Goal: Information Seeking & Learning: Learn about a topic

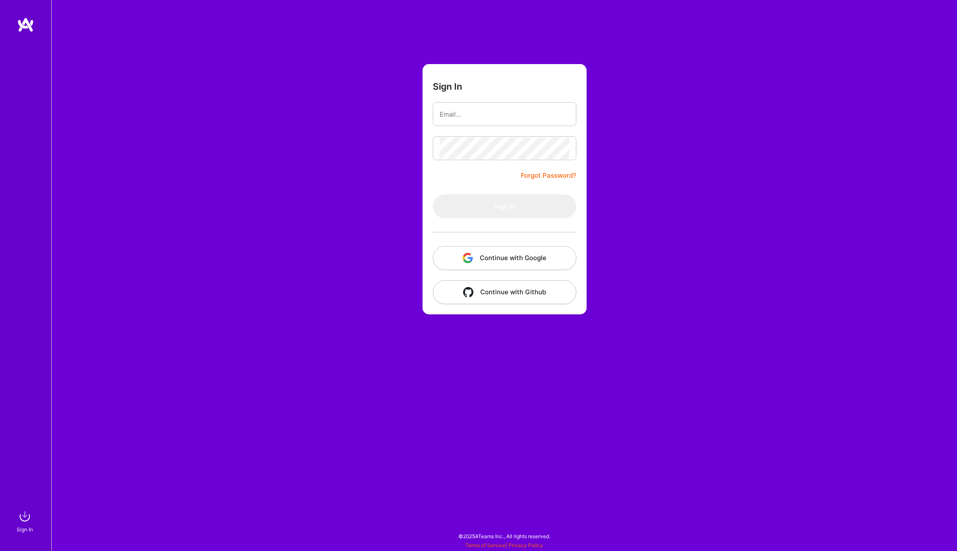
click at [516, 264] on button "Continue with Google" at bounding box center [505, 258] width 144 height 24
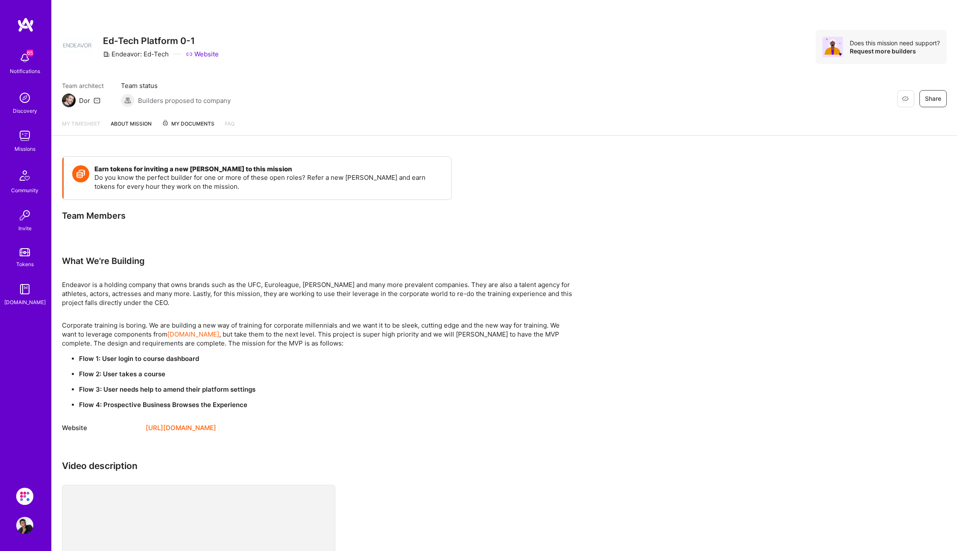
click at [24, 151] on div "Missions" at bounding box center [25, 148] width 21 height 9
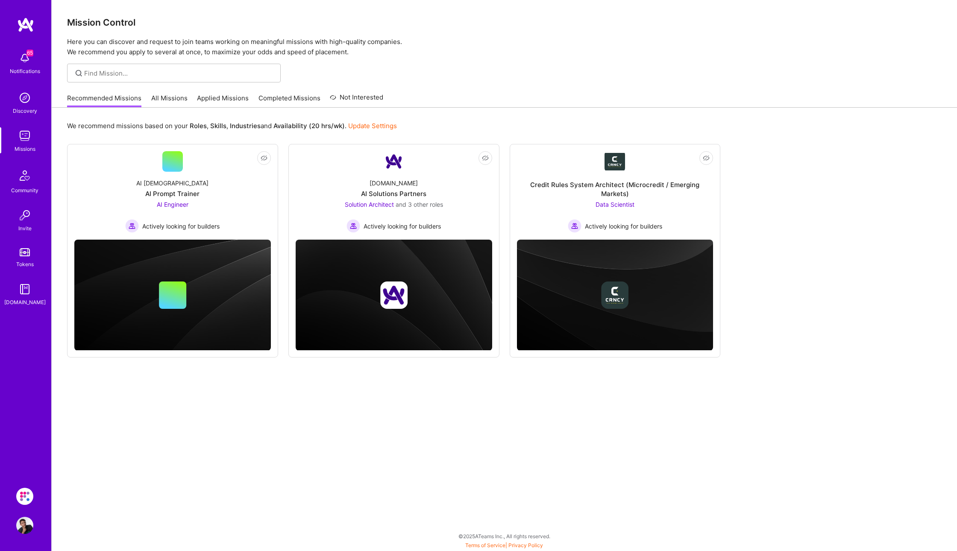
click at [166, 94] on link "All Missions" at bounding box center [169, 101] width 36 height 14
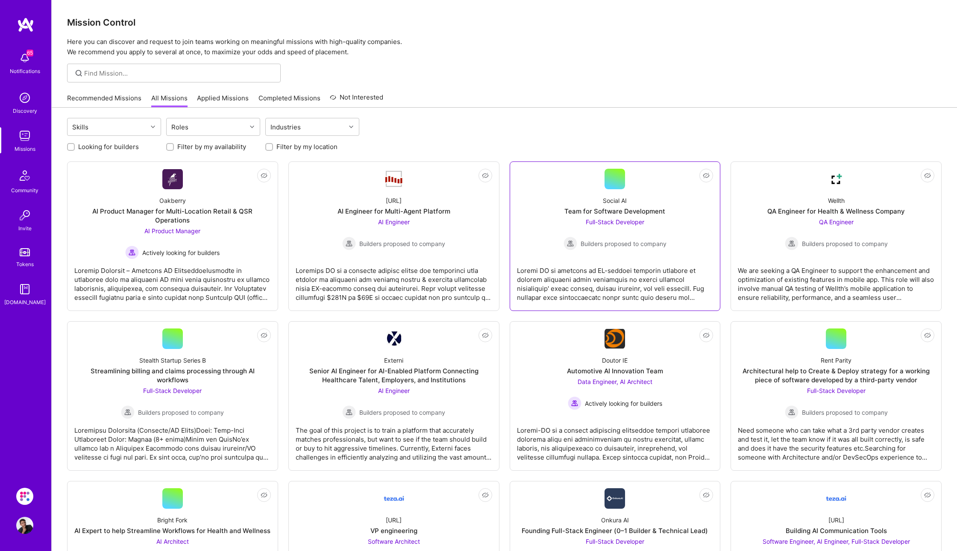
click at [627, 217] on div "Full-Stack Developer Builders proposed to company" at bounding box center [614, 233] width 103 height 33
click at [447, 262] on div at bounding box center [394, 280] width 196 height 43
click at [242, 243] on div "Oakberry AI Product Manager for Multi-Location Retail & QSR Operations AI Produ…" at bounding box center [172, 224] width 196 height 70
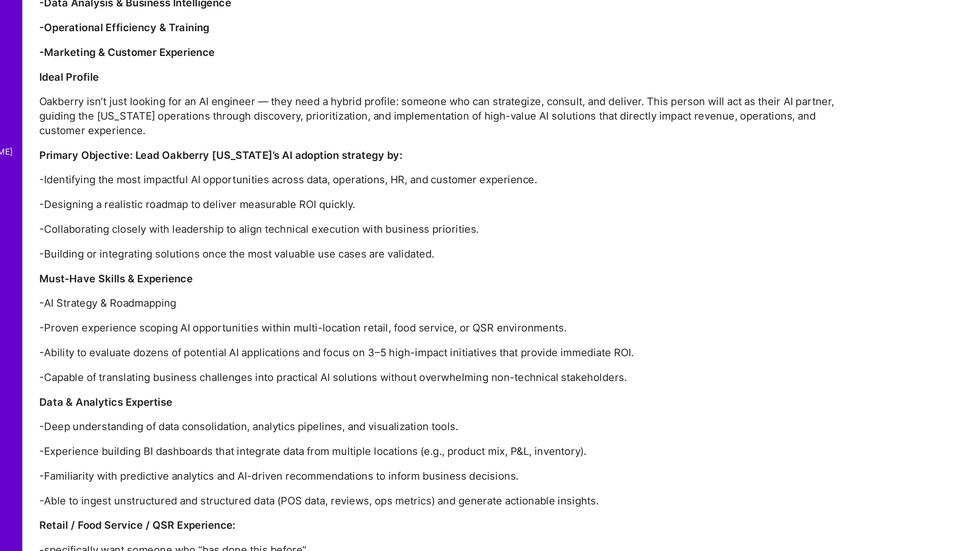
scroll to position [700, 0]
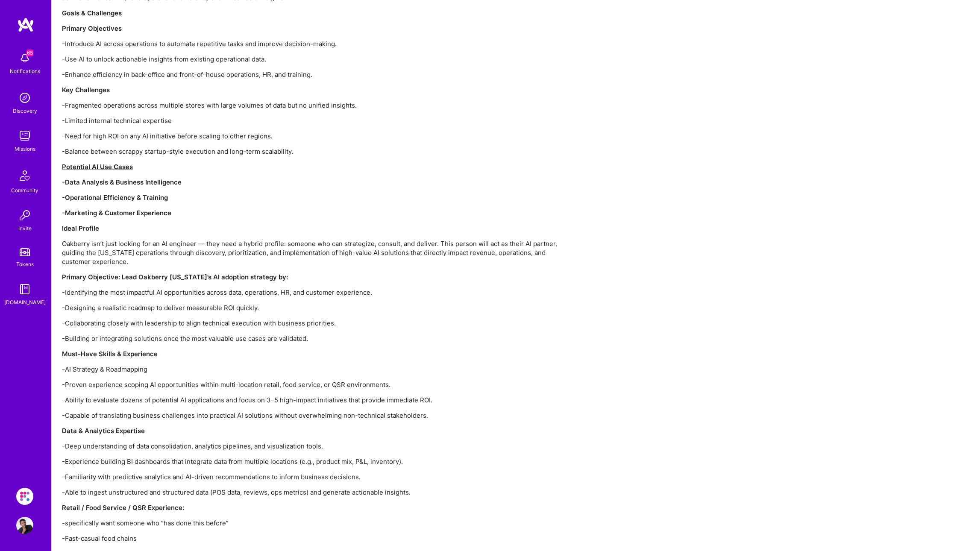
click at [25, 143] on img at bounding box center [24, 135] width 17 height 17
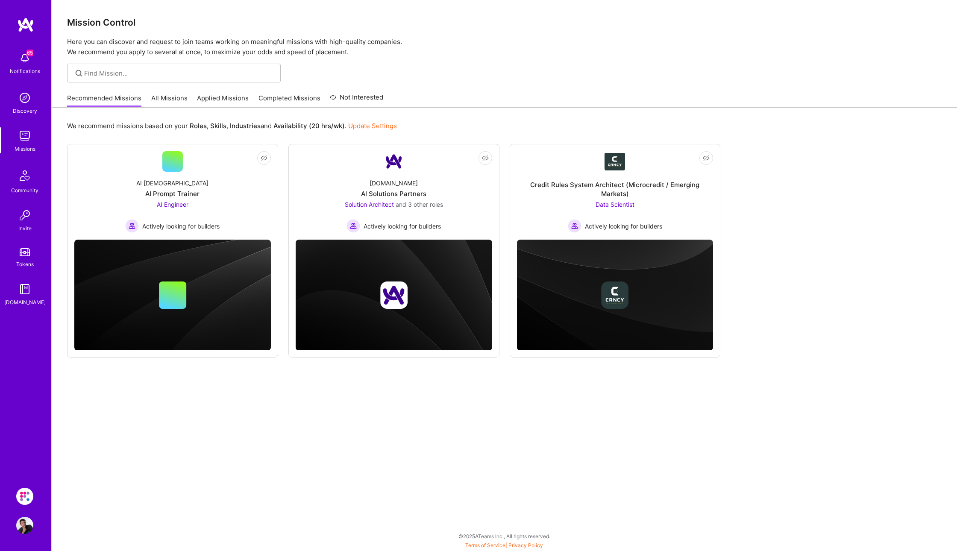
click at [173, 97] on link "All Missions" at bounding box center [169, 101] width 36 height 14
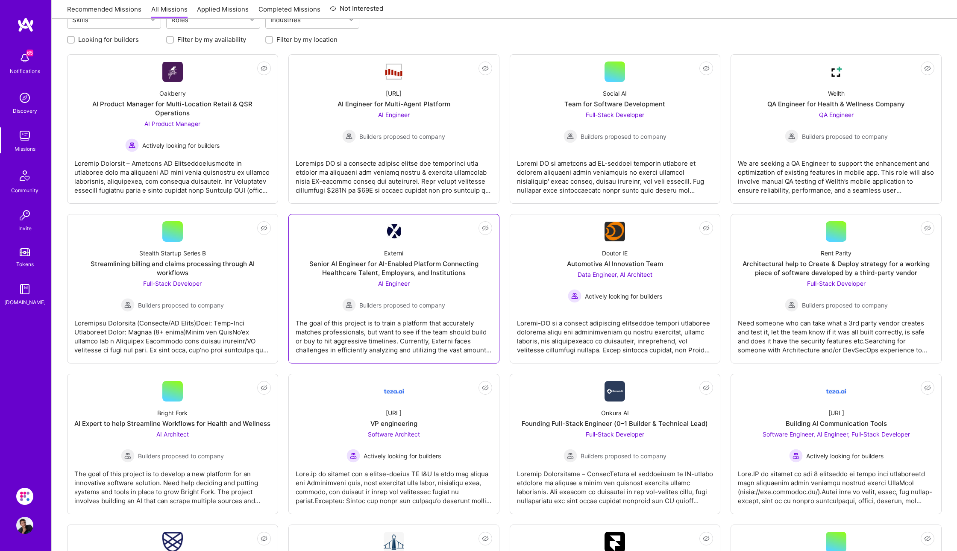
scroll to position [131, 0]
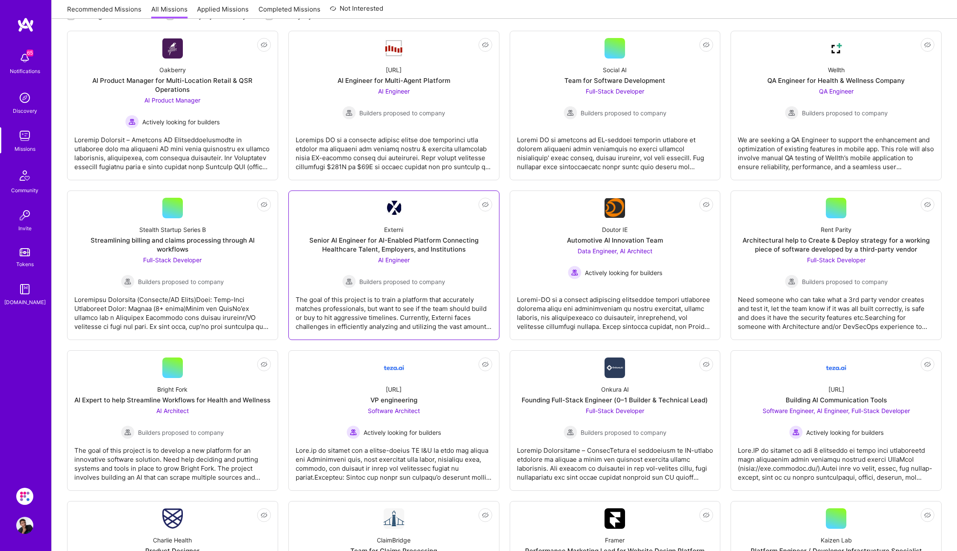
click at [430, 255] on div "AI Engineer Builders proposed to company" at bounding box center [393, 271] width 103 height 33
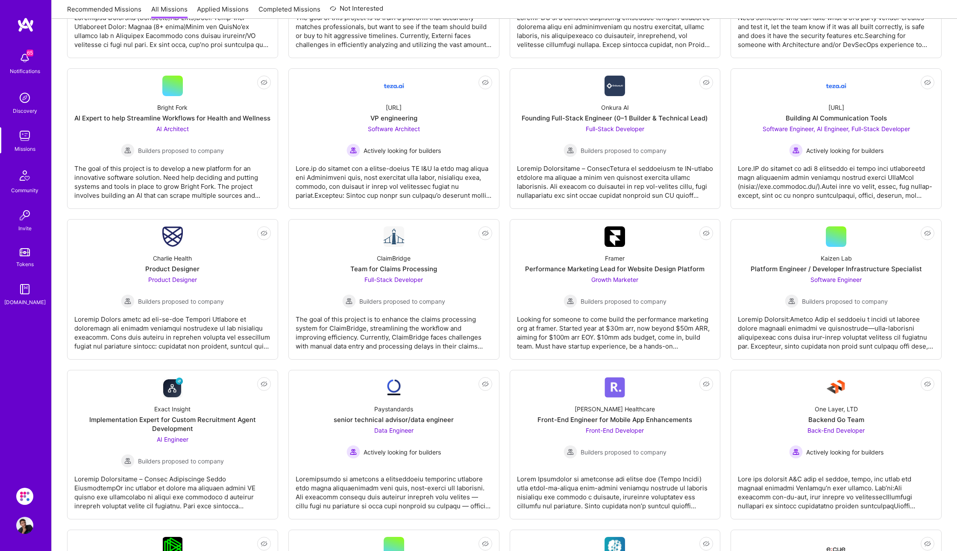
scroll to position [554, 0]
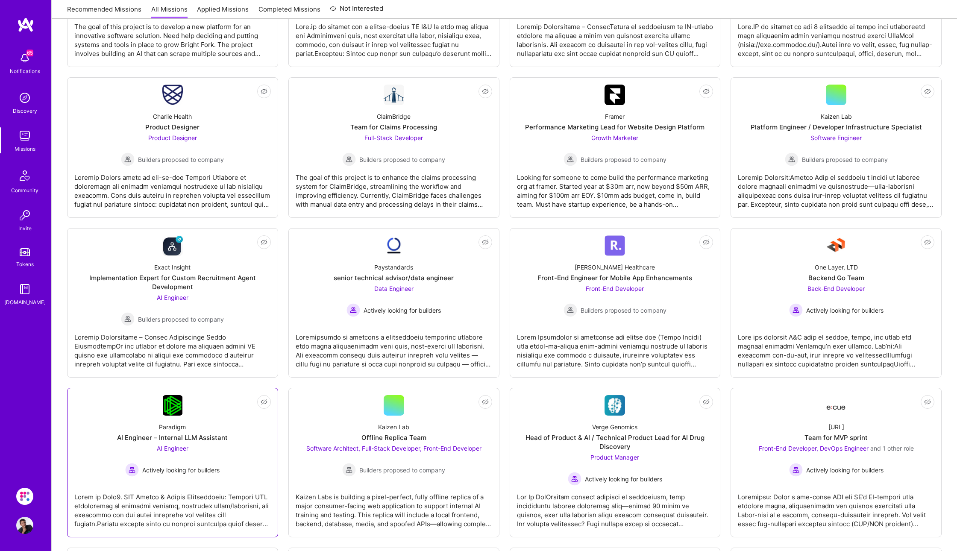
click at [235, 460] on div "Paradigm AI Engineer – Internal LLM Assistant AI Engineer Actively looking for …" at bounding box center [172, 446] width 196 height 61
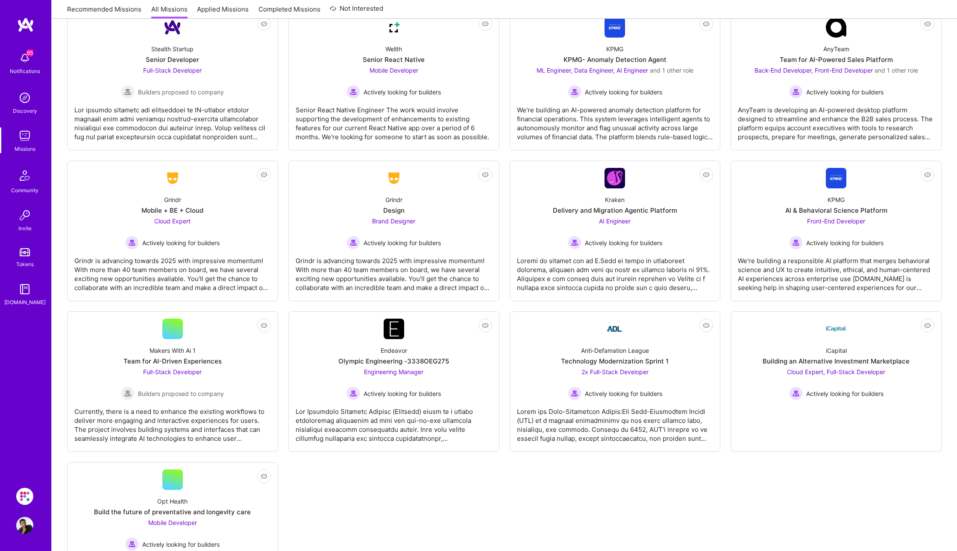
scroll to position [1771, 0]
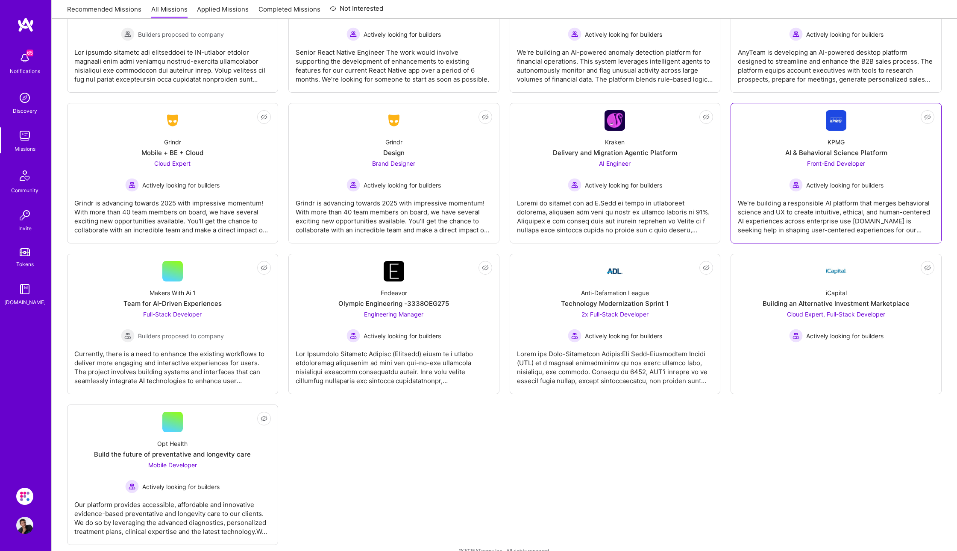
click at [850, 159] on div "Front-End Developer Actively looking for builders" at bounding box center [836, 175] width 94 height 33
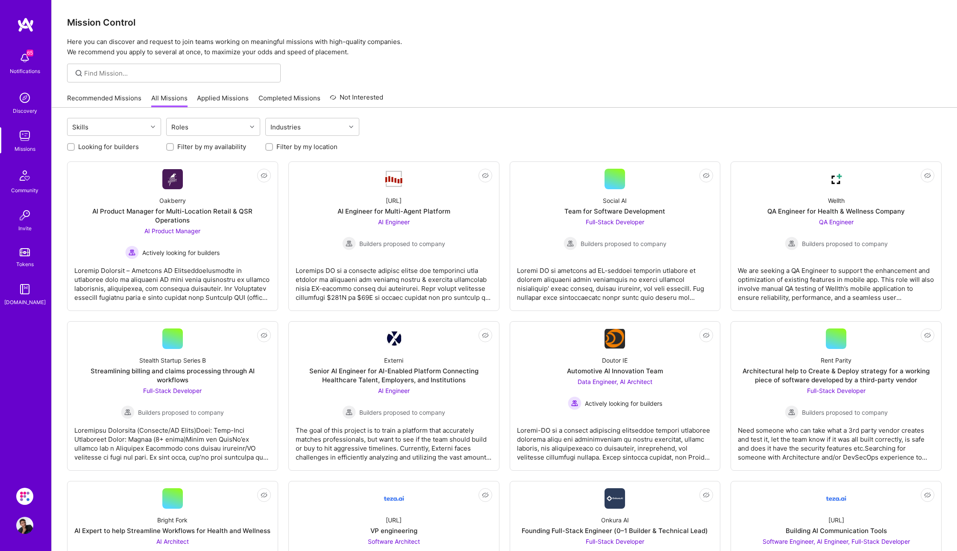
scroll to position [1771, 0]
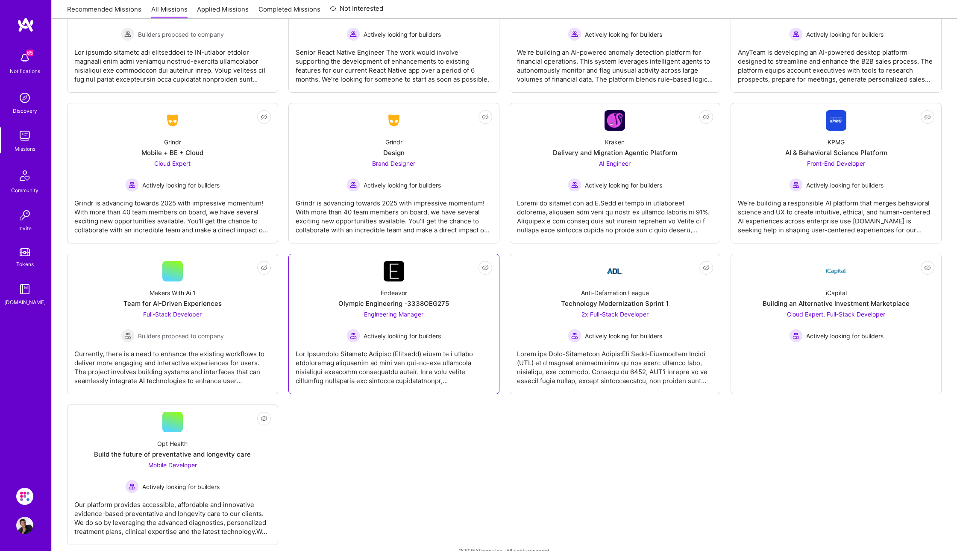
click at [438, 331] on span "Actively looking for builders" at bounding box center [401, 335] width 77 height 9
